Goal: Browse casually: Explore the website without a specific task or goal

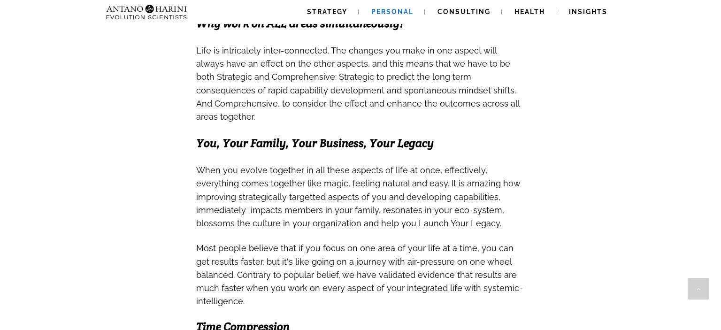
scroll to position [222, 0]
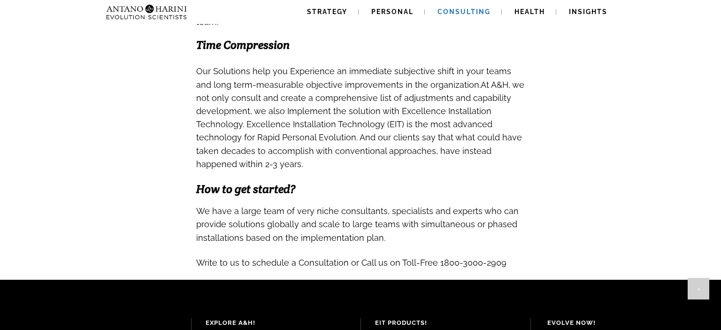
scroll to position [1083, 0]
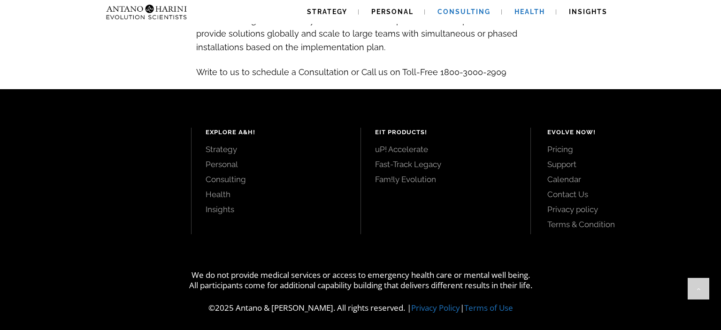
click at [527, 14] on span "Health" at bounding box center [530, 12] width 31 height 8
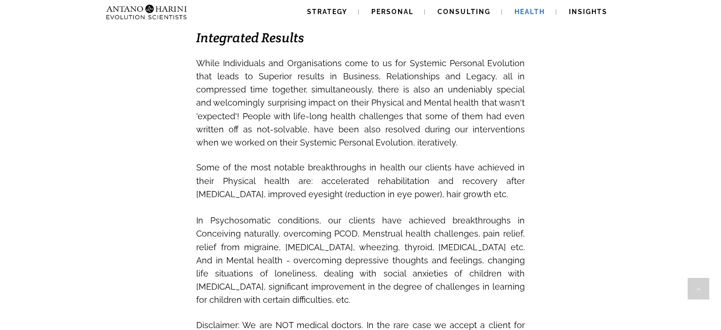
scroll to position [694, 0]
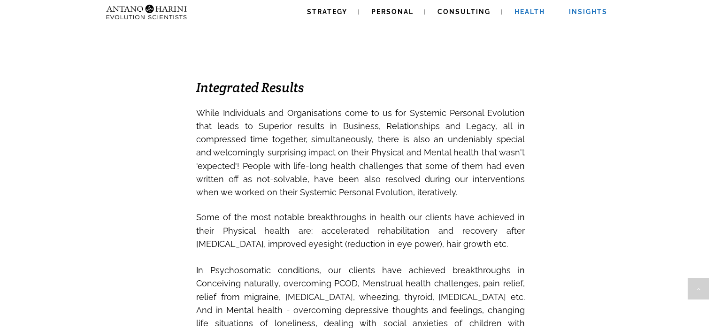
click at [572, 16] on link "Insights" at bounding box center [588, 12] width 61 height 24
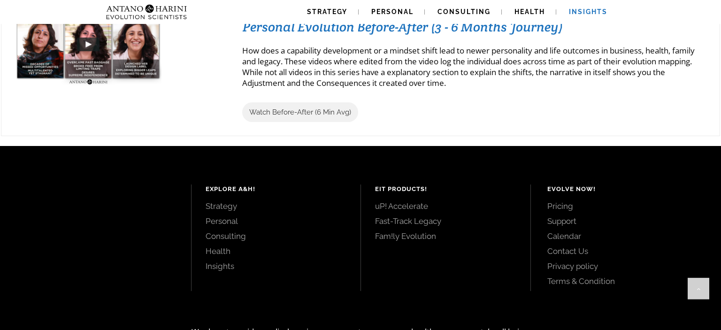
scroll to position [1183, 0]
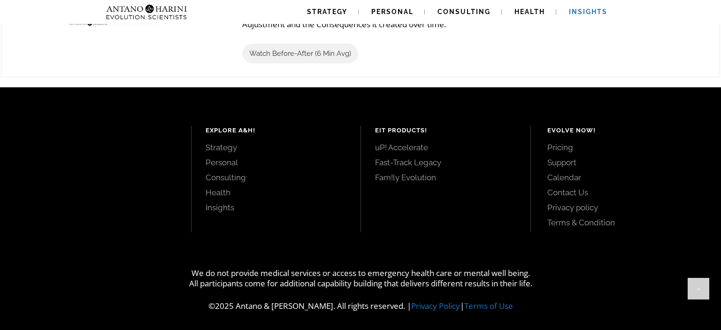
click at [165, 14] on img at bounding box center [146, 12] width 88 height 24
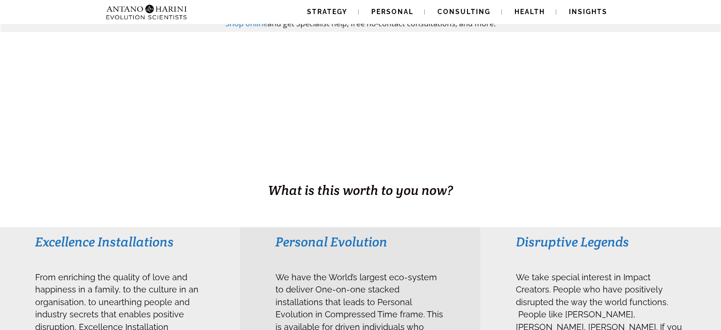
scroll to position [49, 0]
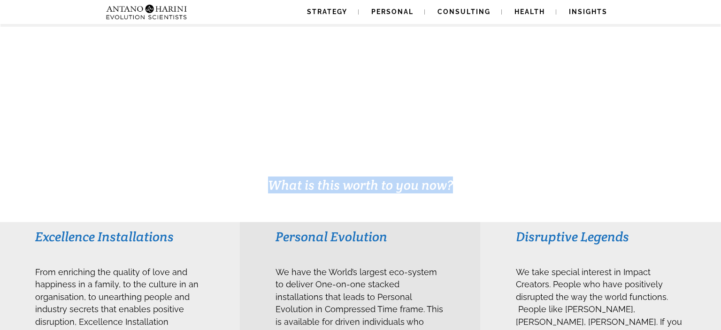
drag, startPoint x: 274, startPoint y: 188, endPoint x: 458, endPoint y: 181, distance: 184.7
click at [458, 181] on h3 "What is this worth to you now?" at bounding box center [360, 185] width 332 height 17
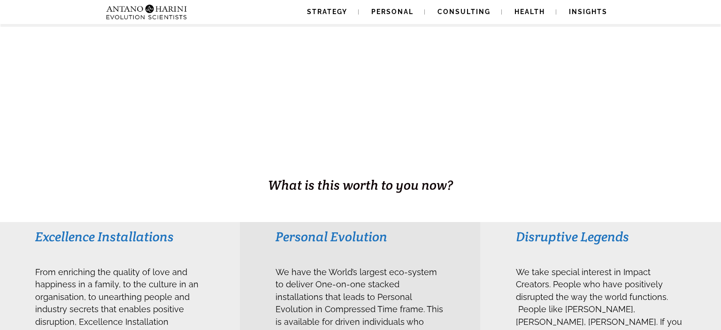
click at [458, 182] on h3 "What is this worth to you now?" at bounding box center [360, 185] width 332 height 17
